Goal: Transaction & Acquisition: Purchase product/service

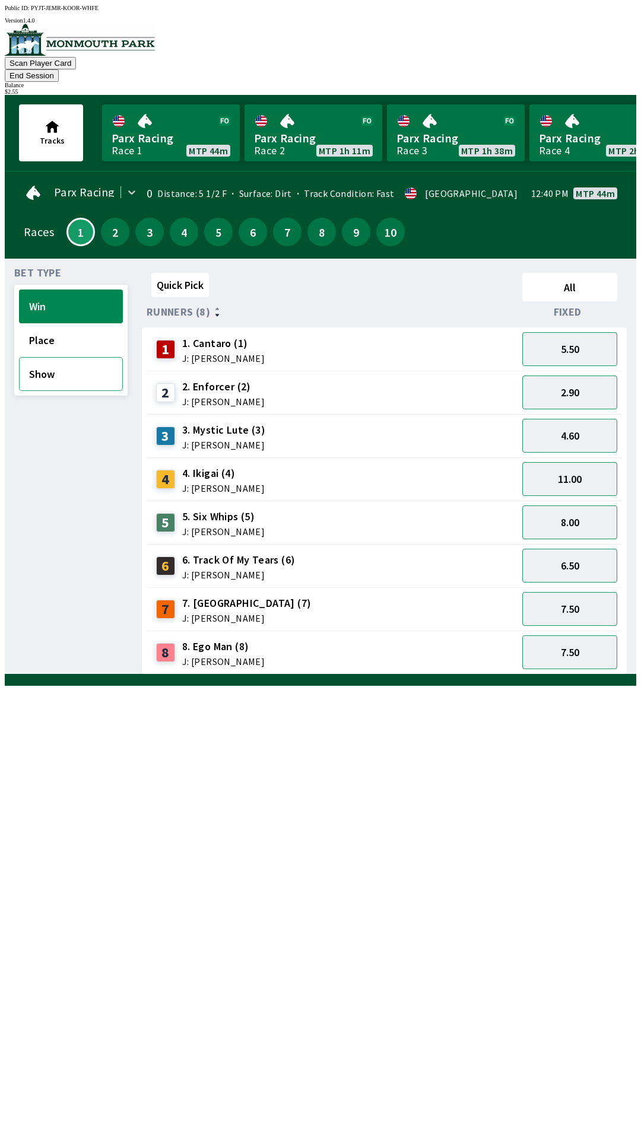
click at [77, 362] on button "Show" at bounding box center [71, 374] width 104 height 34
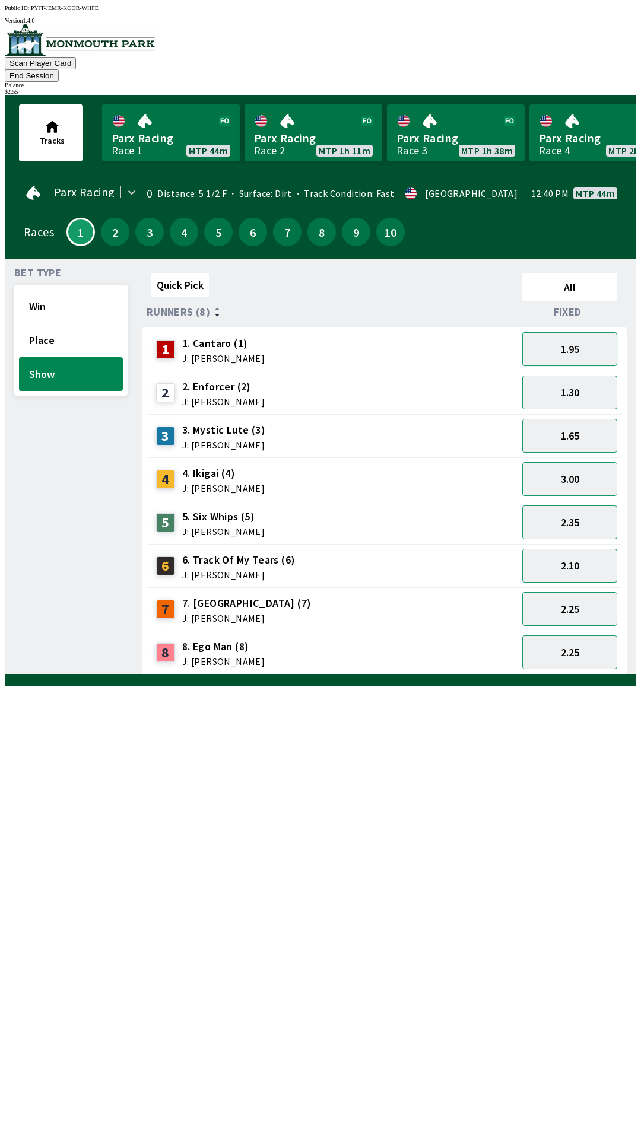
click at [573, 337] on button "1.95" at bounding box center [569, 349] width 95 height 34
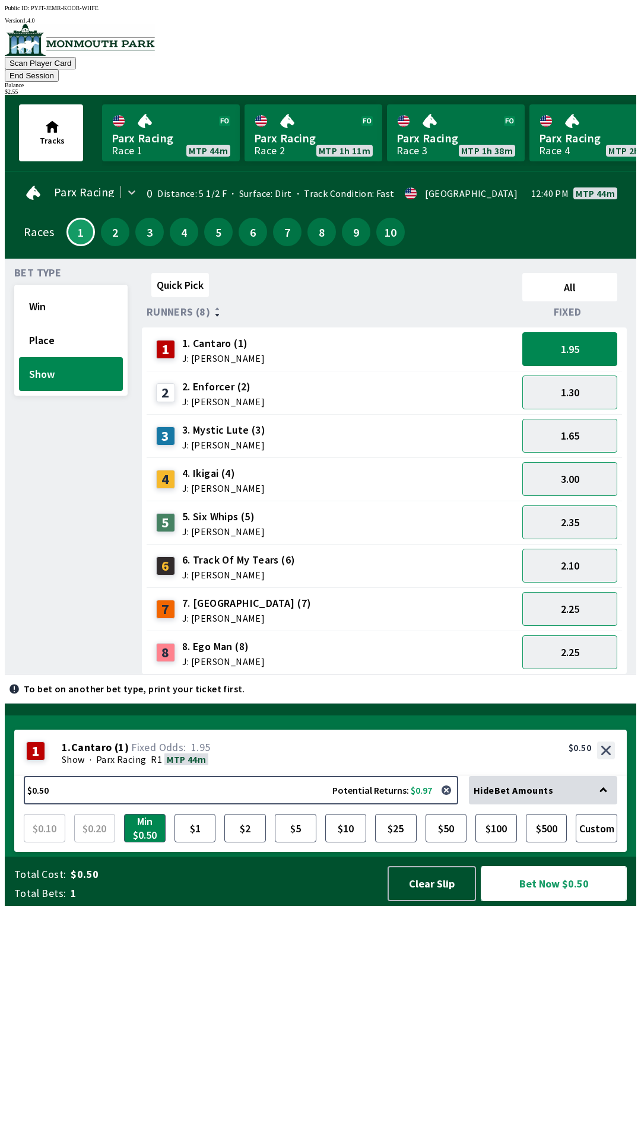
click at [546, 901] on button "Bet Now $0.50" at bounding box center [553, 883] width 146 height 35
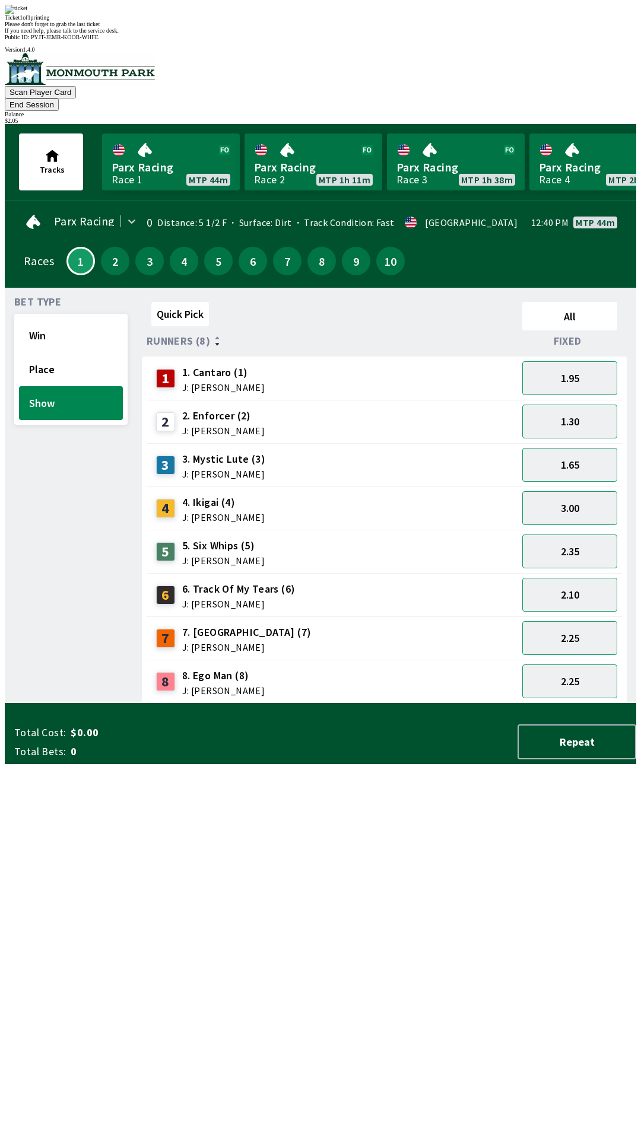
click at [48, 492] on div "Bet Type Win Place Show" at bounding box center [70, 500] width 113 height 406
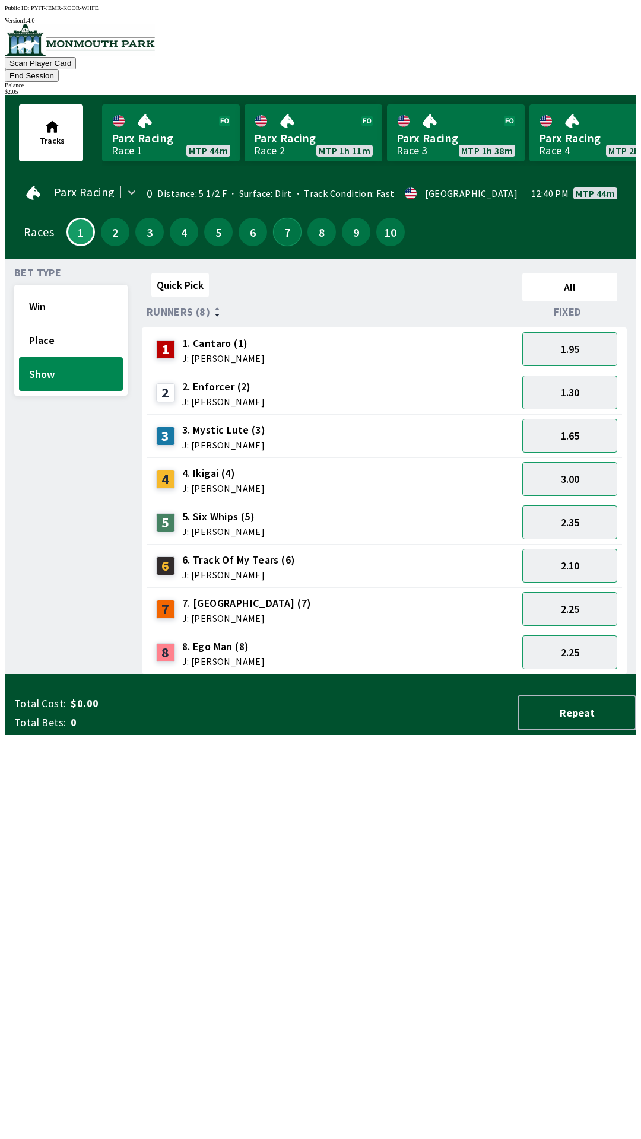
click at [278, 218] on button "7" at bounding box center [287, 232] width 28 height 28
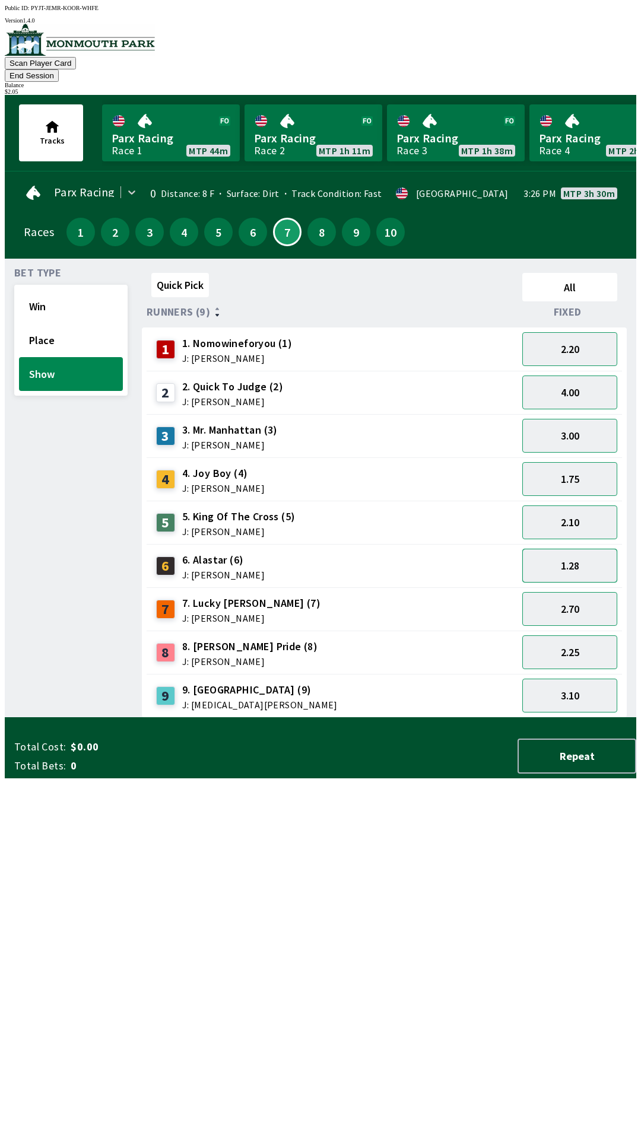
click at [585, 549] on button "1.28" at bounding box center [569, 566] width 95 height 34
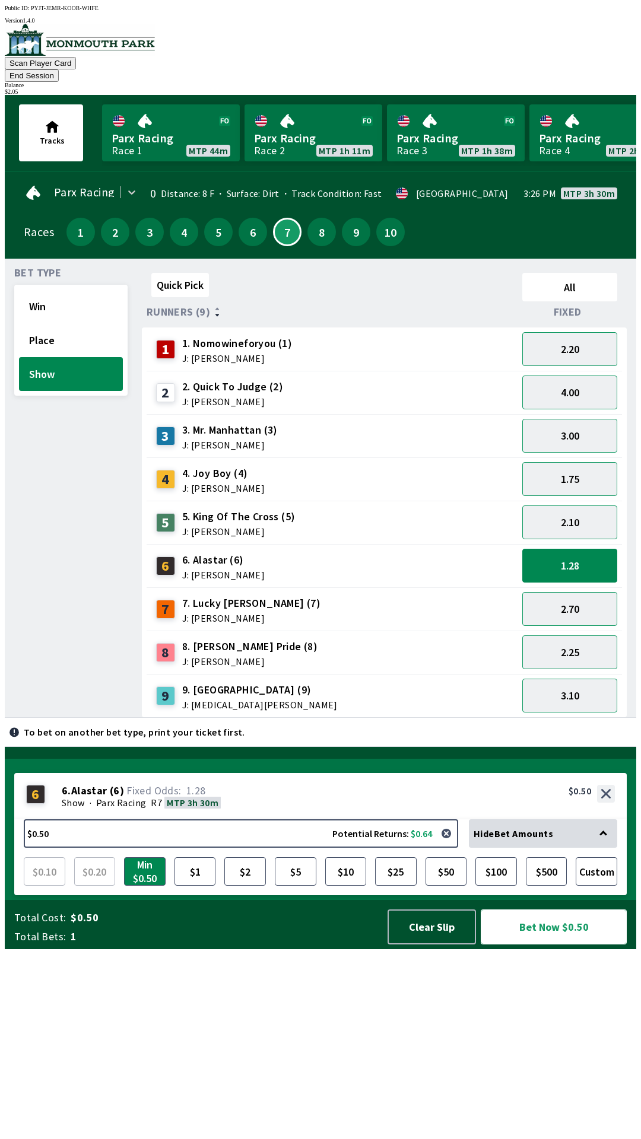
click at [546, 944] on button "Bet Now $0.50" at bounding box center [553, 926] width 146 height 35
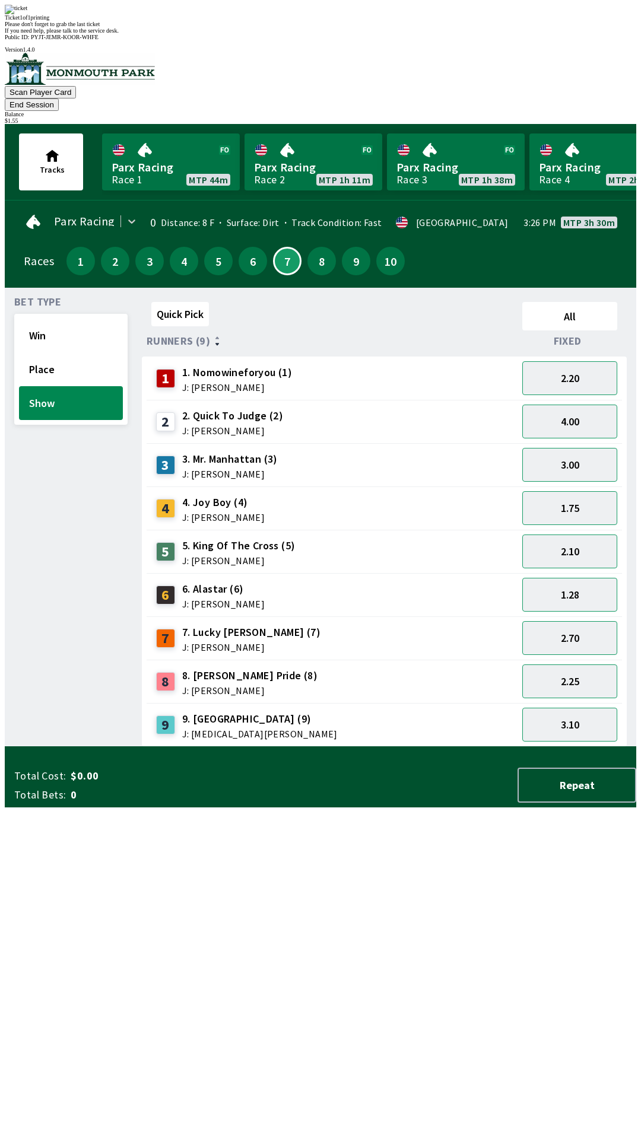
click at [43, 581] on div "Bet Type Win Place Show" at bounding box center [70, 522] width 113 height 450
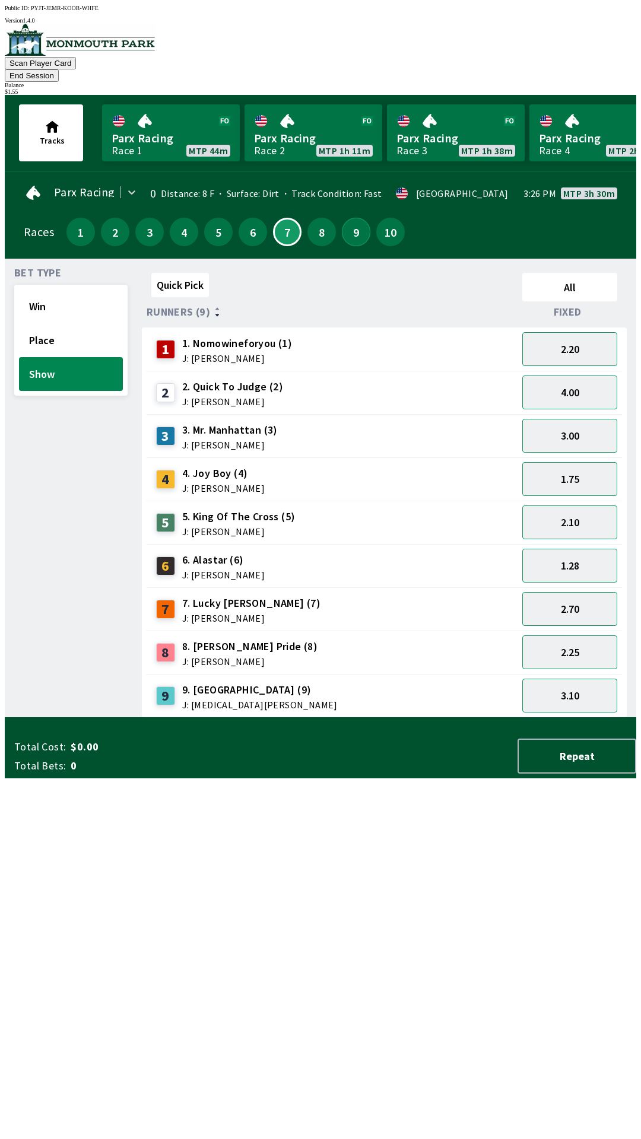
click at [346, 219] on button "9" at bounding box center [356, 232] width 28 height 28
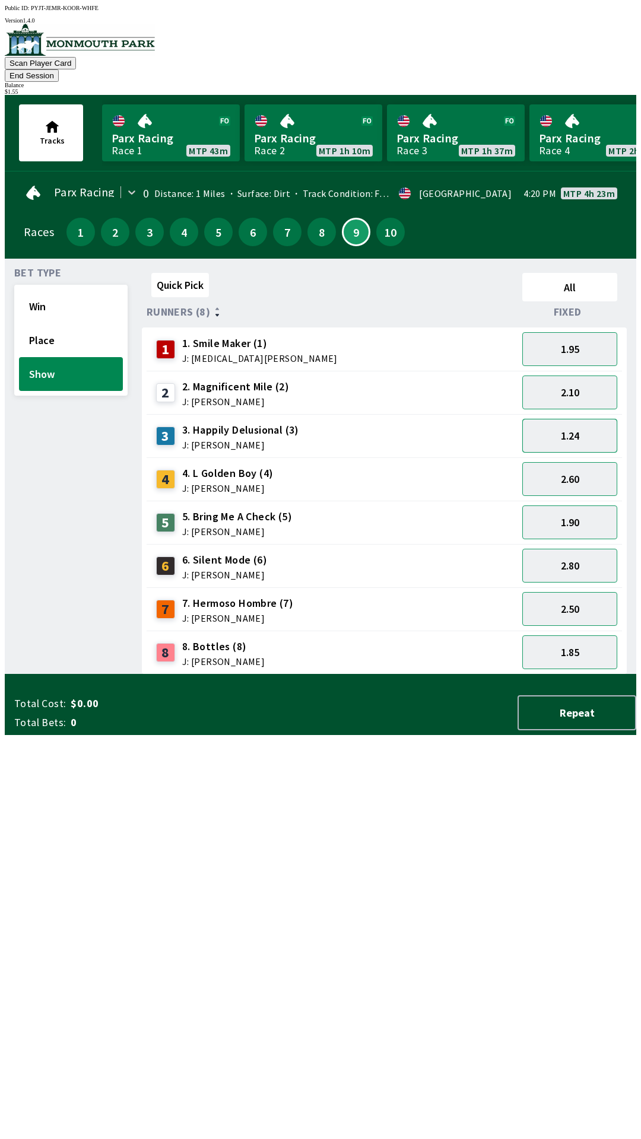
click at [584, 419] on button "1.24" at bounding box center [569, 436] width 95 height 34
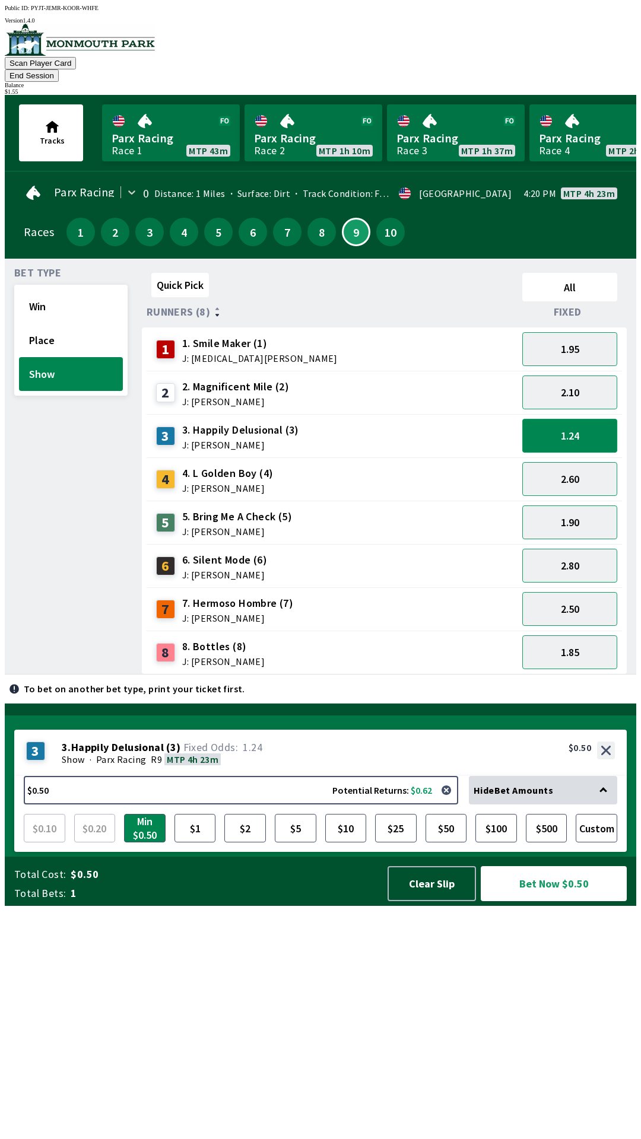
click at [569, 419] on button "1.24" at bounding box center [569, 436] width 95 height 34
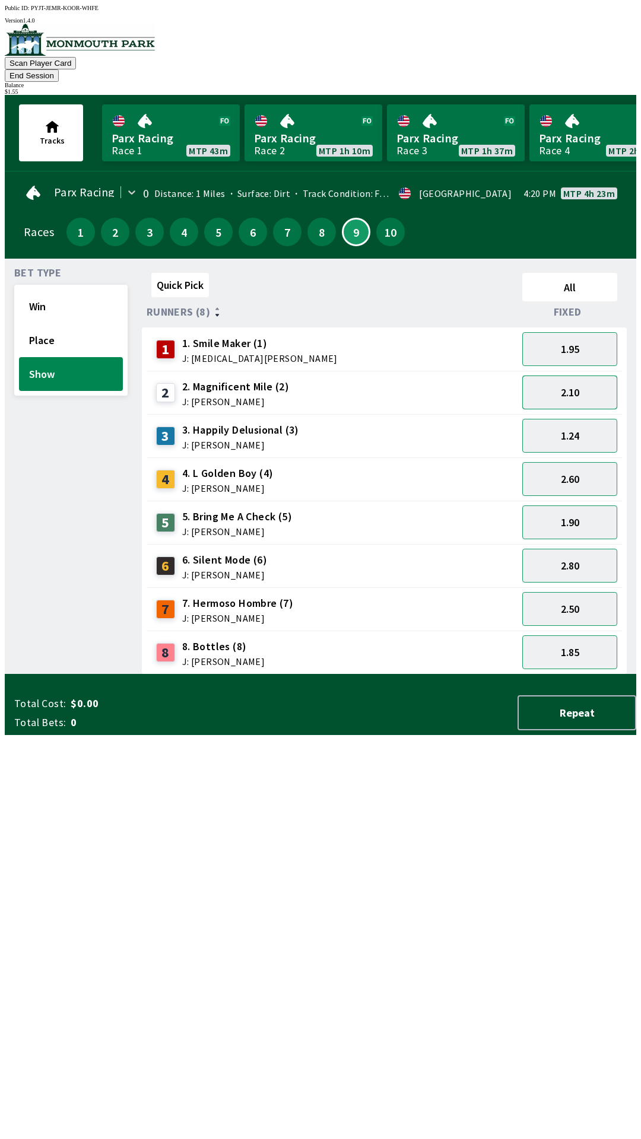
click at [576, 377] on button "2.10" at bounding box center [569, 392] width 95 height 34
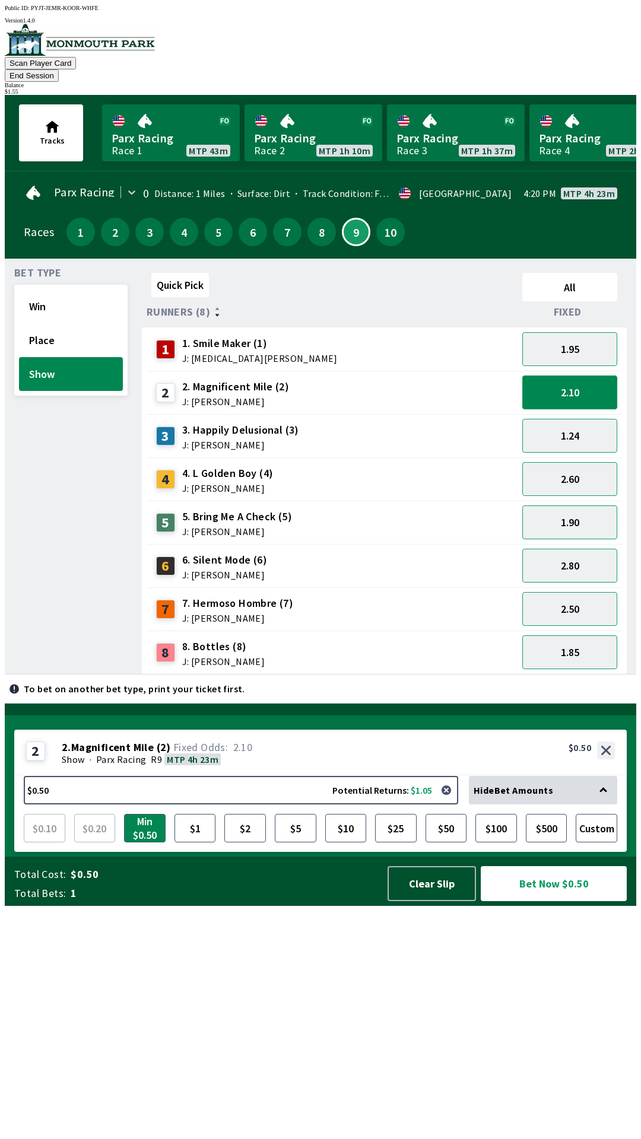
click at [577, 378] on button "2.10" at bounding box center [569, 392] width 95 height 34
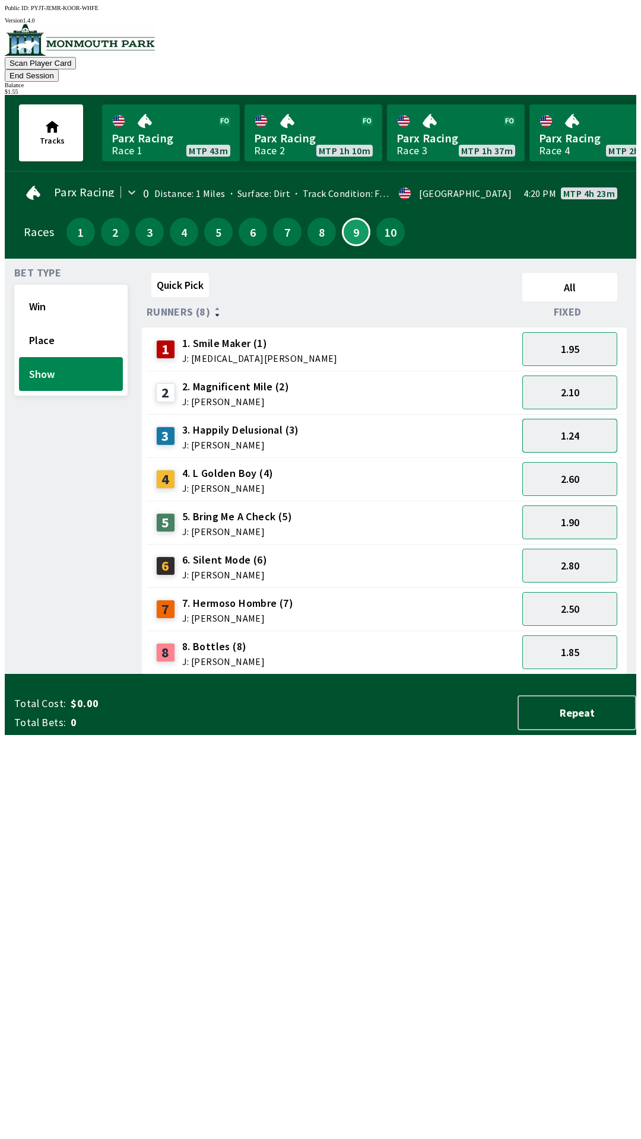
click at [596, 420] on button "1.24" at bounding box center [569, 436] width 95 height 34
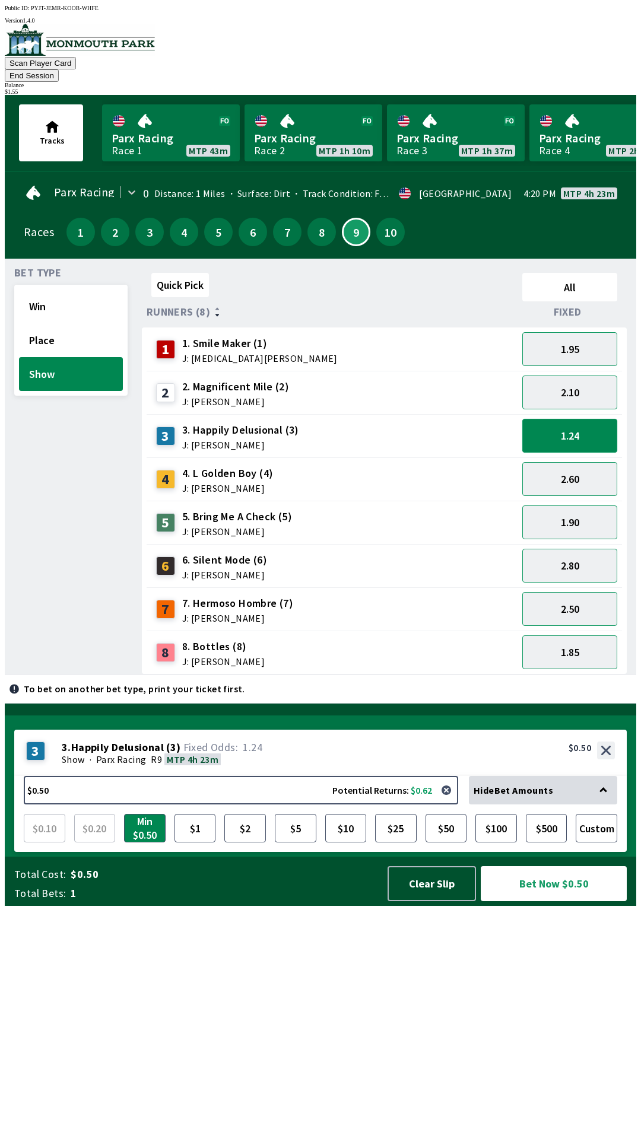
click at [589, 419] on button "1.24" at bounding box center [569, 436] width 95 height 34
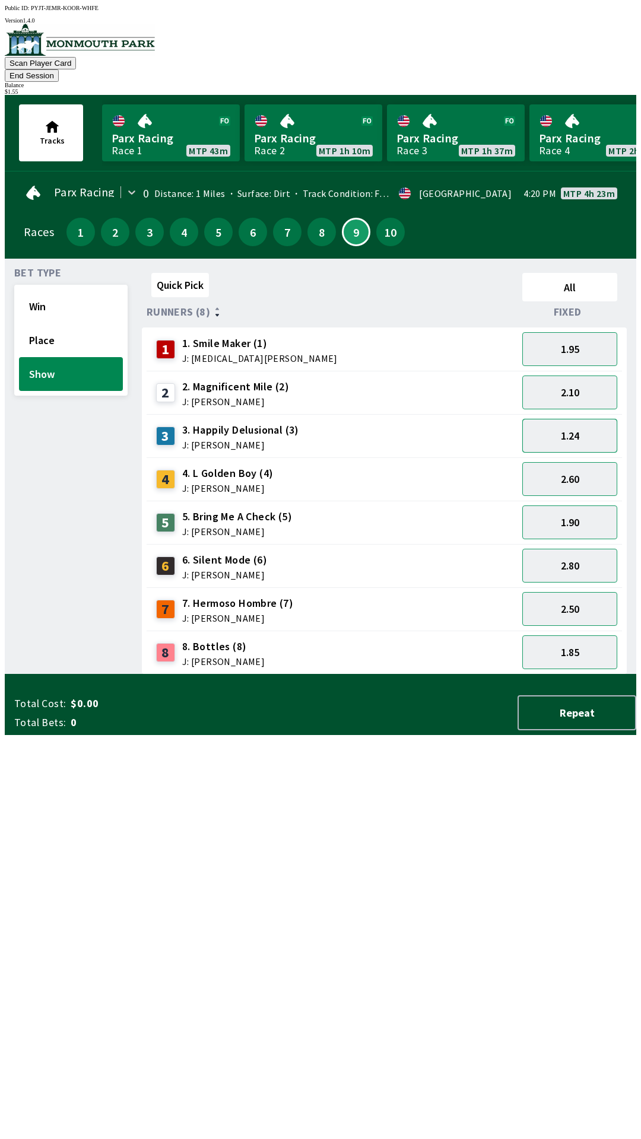
click at [577, 420] on button "1.24" at bounding box center [569, 436] width 95 height 34
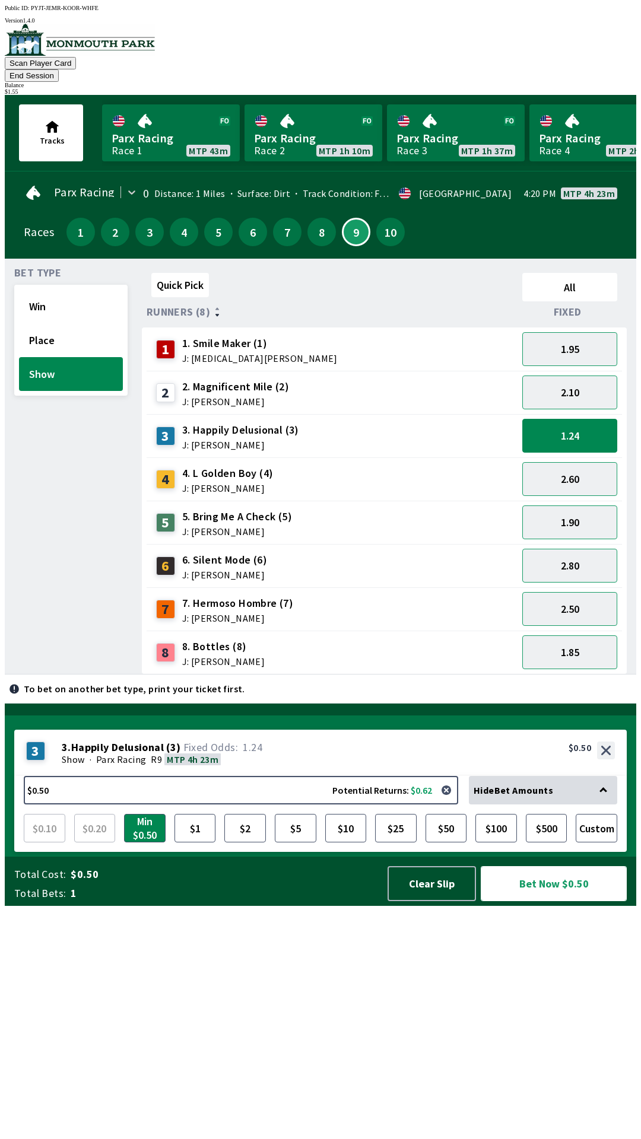
click at [547, 901] on button "Bet Now $0.50" at bounding box center [553, 883] width 146 height 35
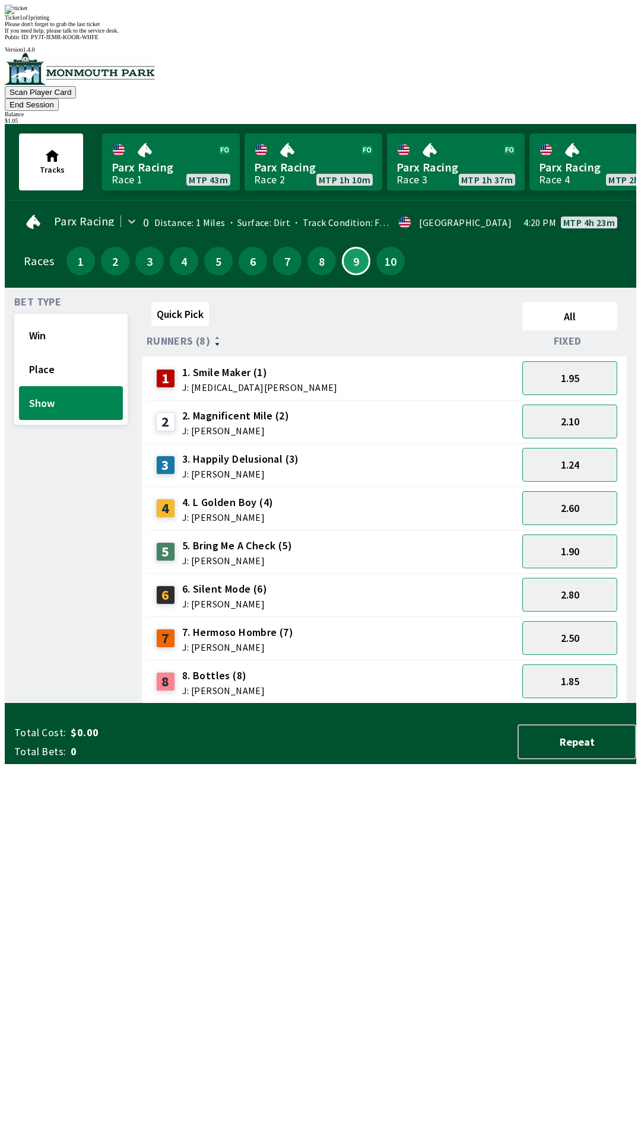
click at [26, 703] on div "Bet Type Win Place Show" at bounding box center [70, 500] width 113 height 406
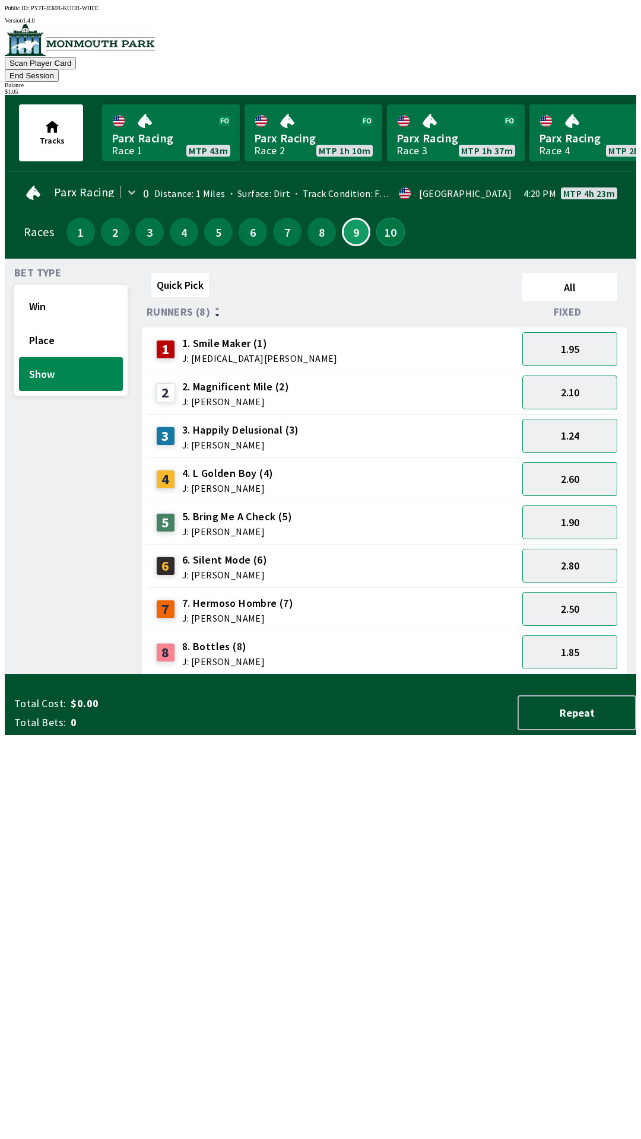
click at [376, 218] on button "10" at bounding box center [390, 232] width 28 height 28
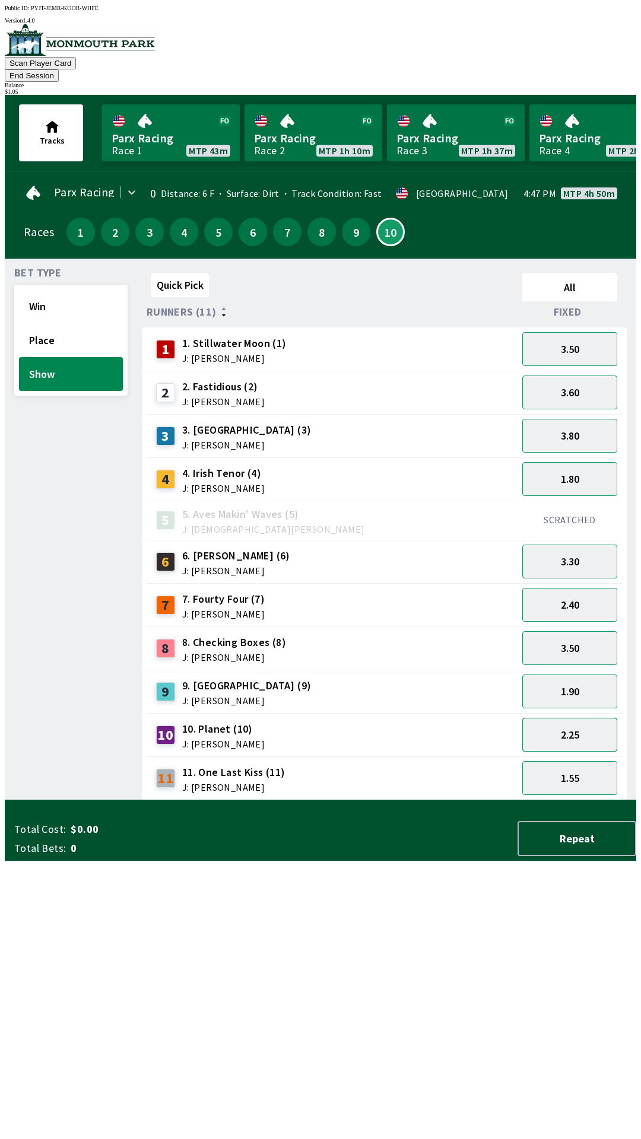
click at [577, 720] on button "2.25" at bounding box center [569, 735] width 95 height 34
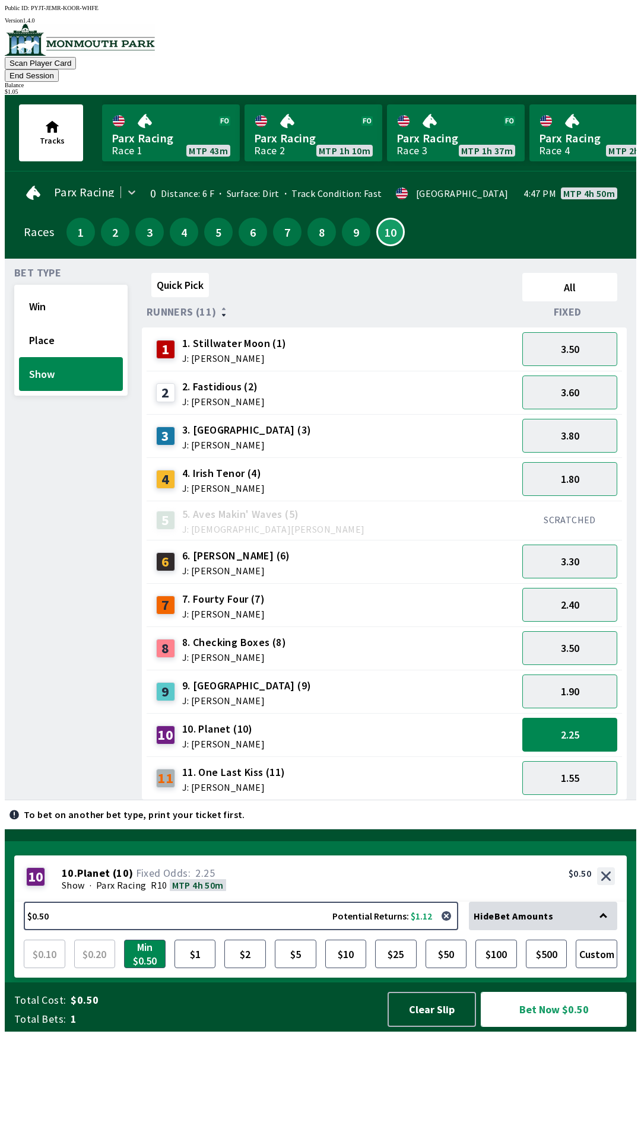
click at [549, 1027] on button "Bet Now $0.50" at bounding box center [553, 1009] width 146 height 35
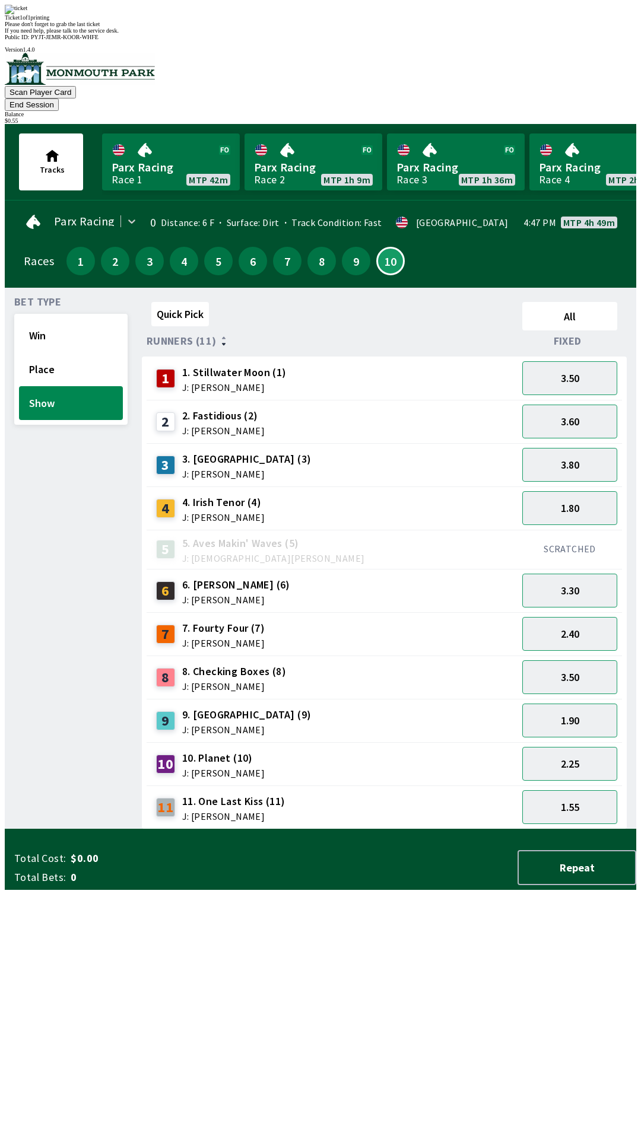
click at [46, 829] on div "Bet Type Win Place Show" at bounding box center [70, 563] width 113 height 532
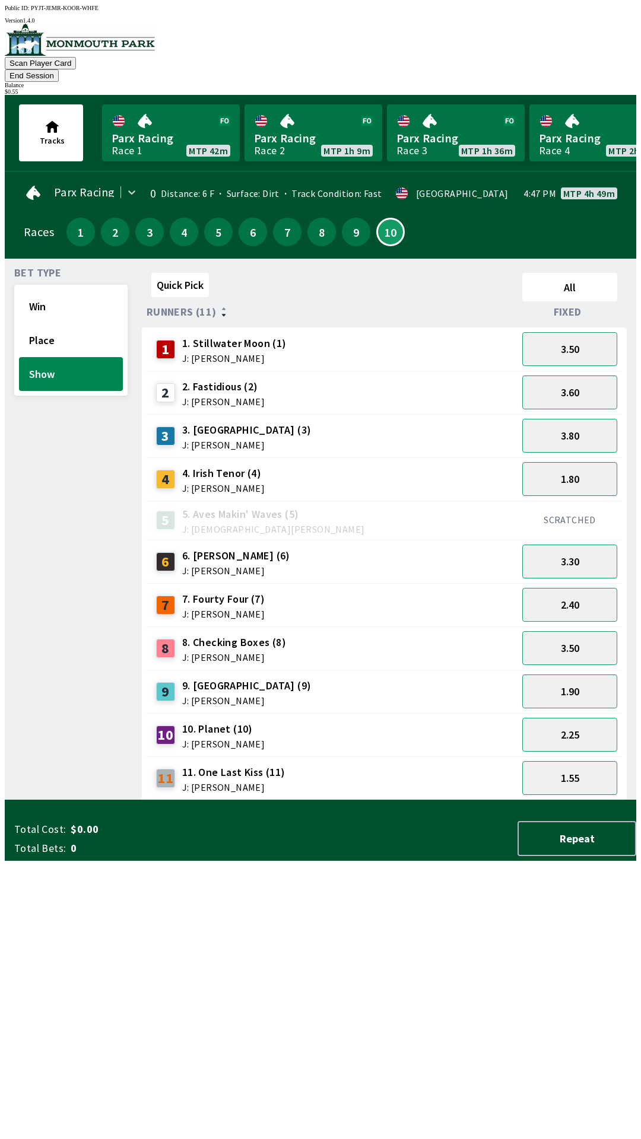
click at [59, 69] on button "End Session" at bounding box center [32, 75] width 54 height 12
